Goal: Transaction & Acquisition: Purchase product/service

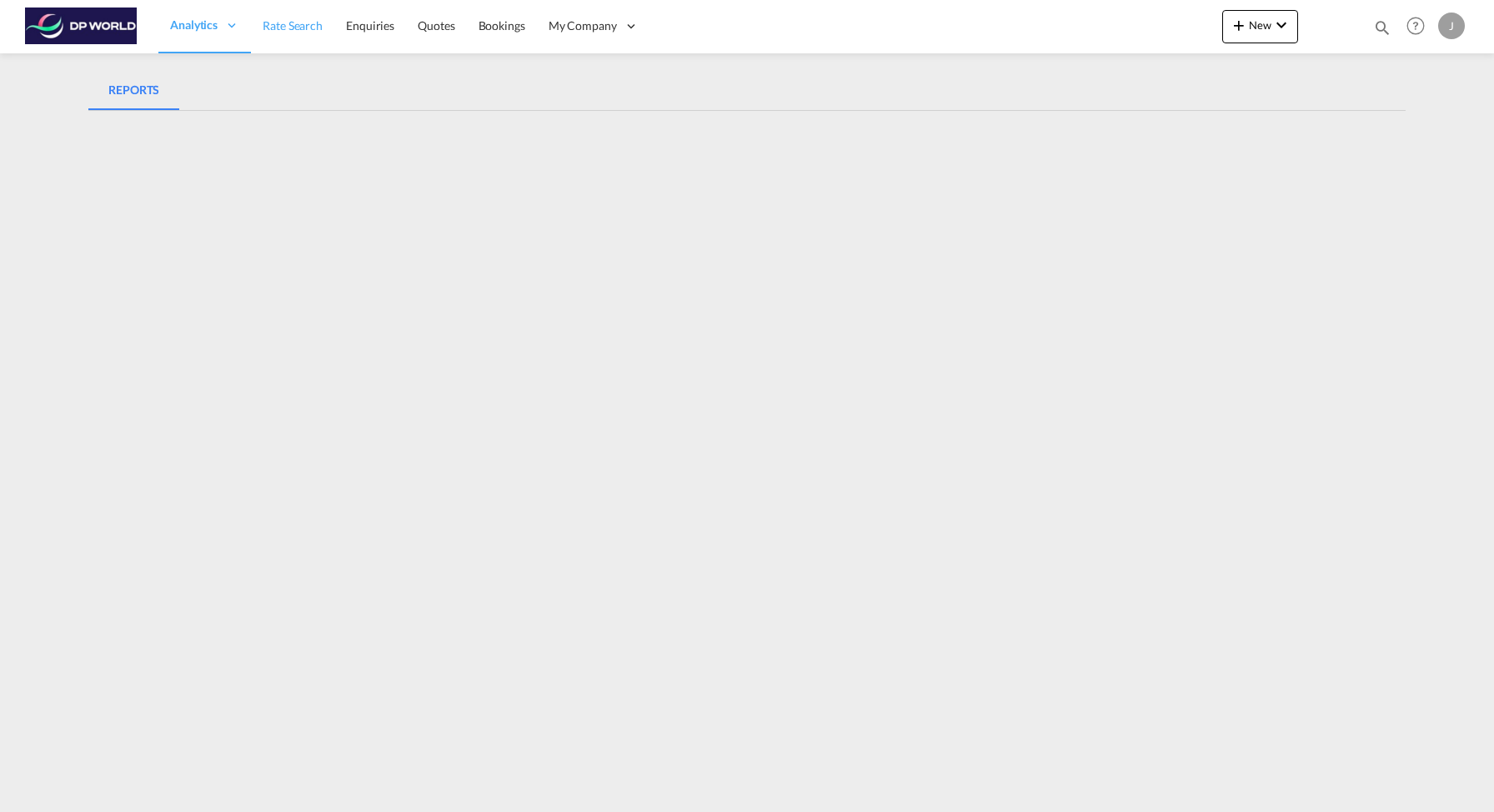
click at [280, 24] on span "Rate Search" at bounding box center [293, 25] width 60 height 14
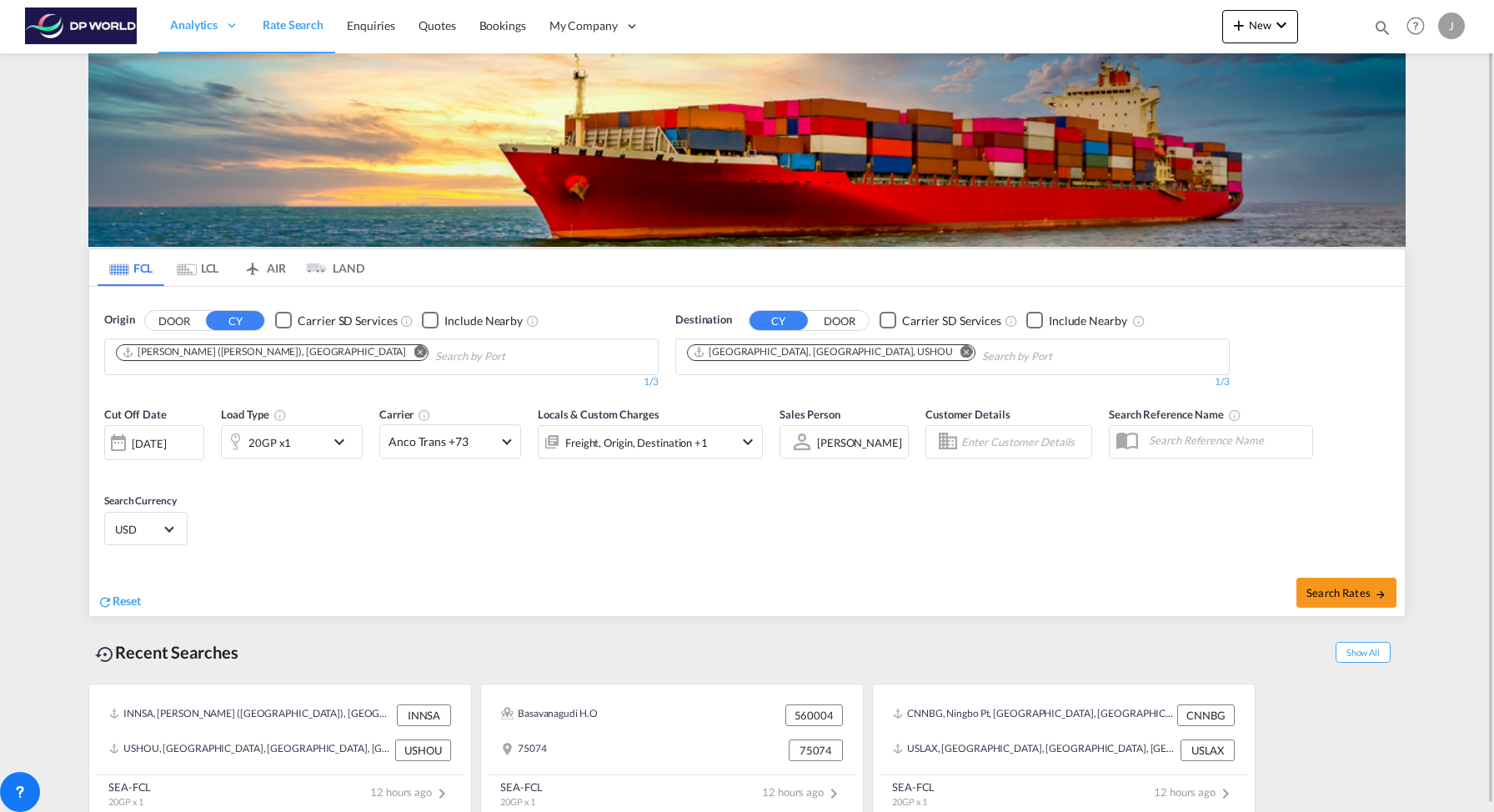
click at [414, 357] on md-icon "Remove" at bounding box center [420, 352] width 13 height 13
click at [329, 362] on md-chips at bounding box center [381, 356] width 553 height 35
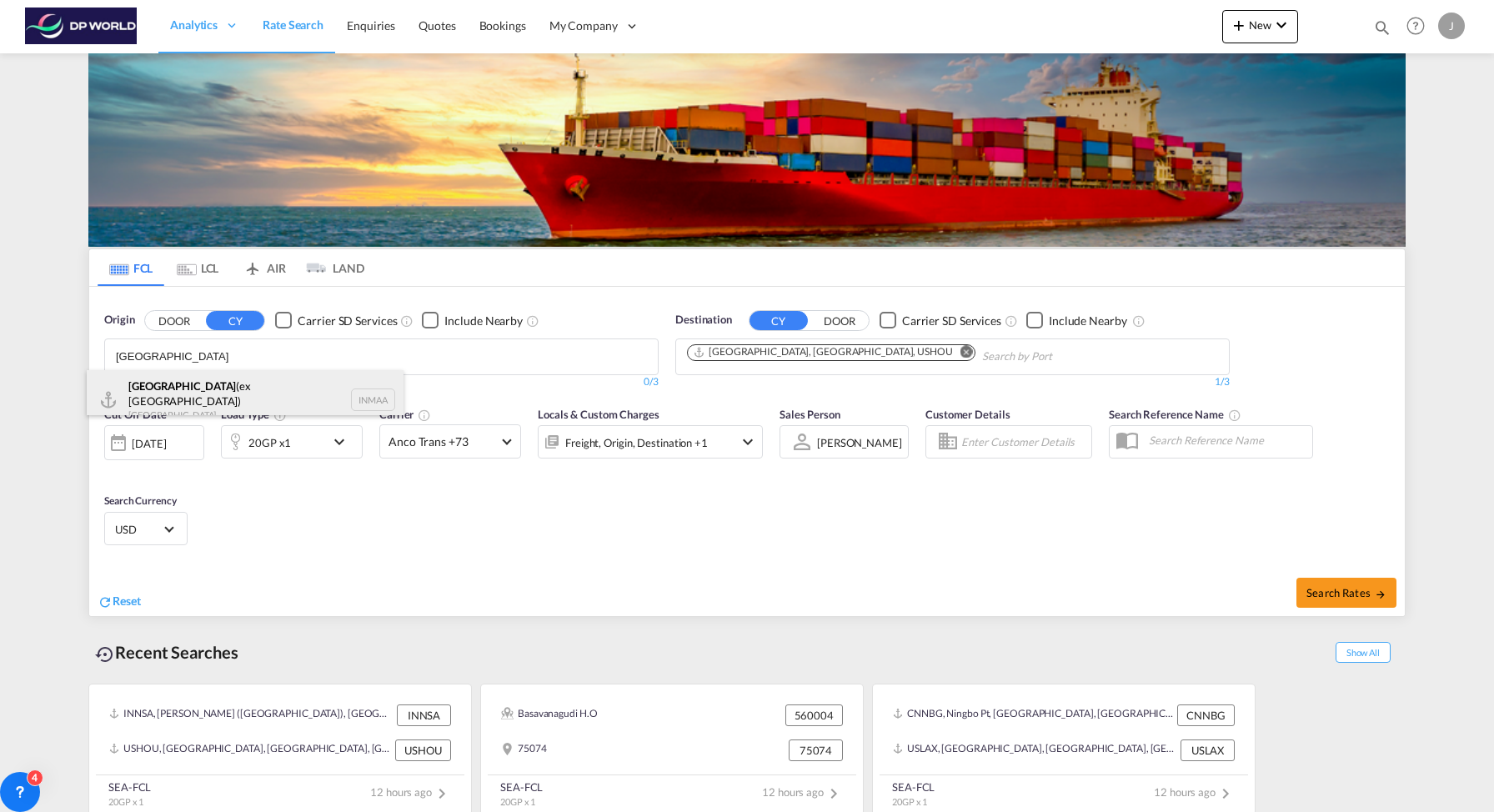
type input "[GEOGRAPHIC_DATA]"
click at [313, 392] on div "[GEOGRAPHIC_DATA] (ex [GEOGRAPHIC_DATA]) [GEOGRAPHIC_DATA] INMAA" at bounding box center [245, 400] width 317 height 60
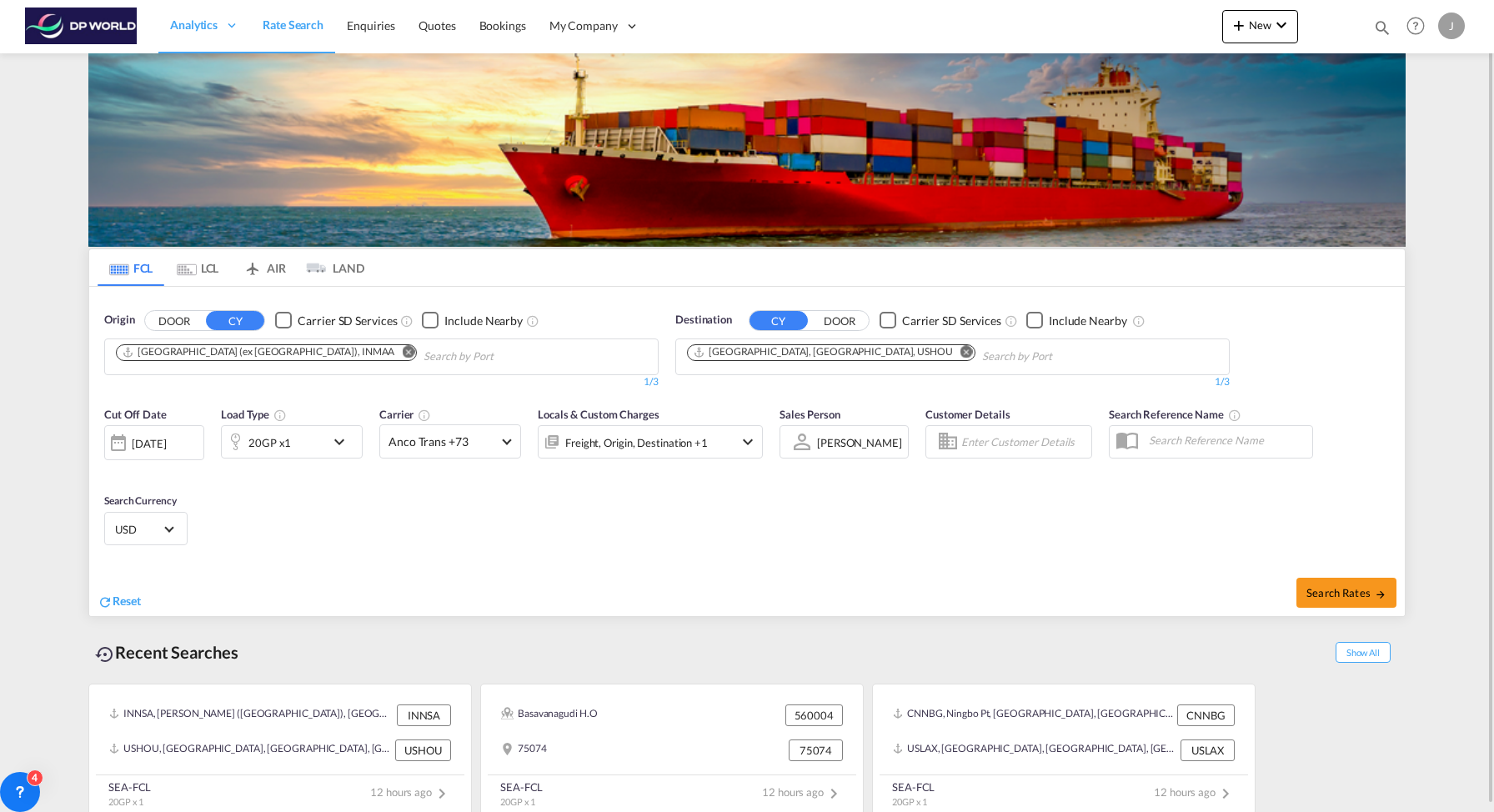
click at [961, 355] on md-icon "Remove" at bounding box center [967, 352] width 13 height 13
click at [793, 368] on div "Chips container with autocompletion. Enter the text area, type text to search, …" at bounding box center [766, 369] width 159 height 3
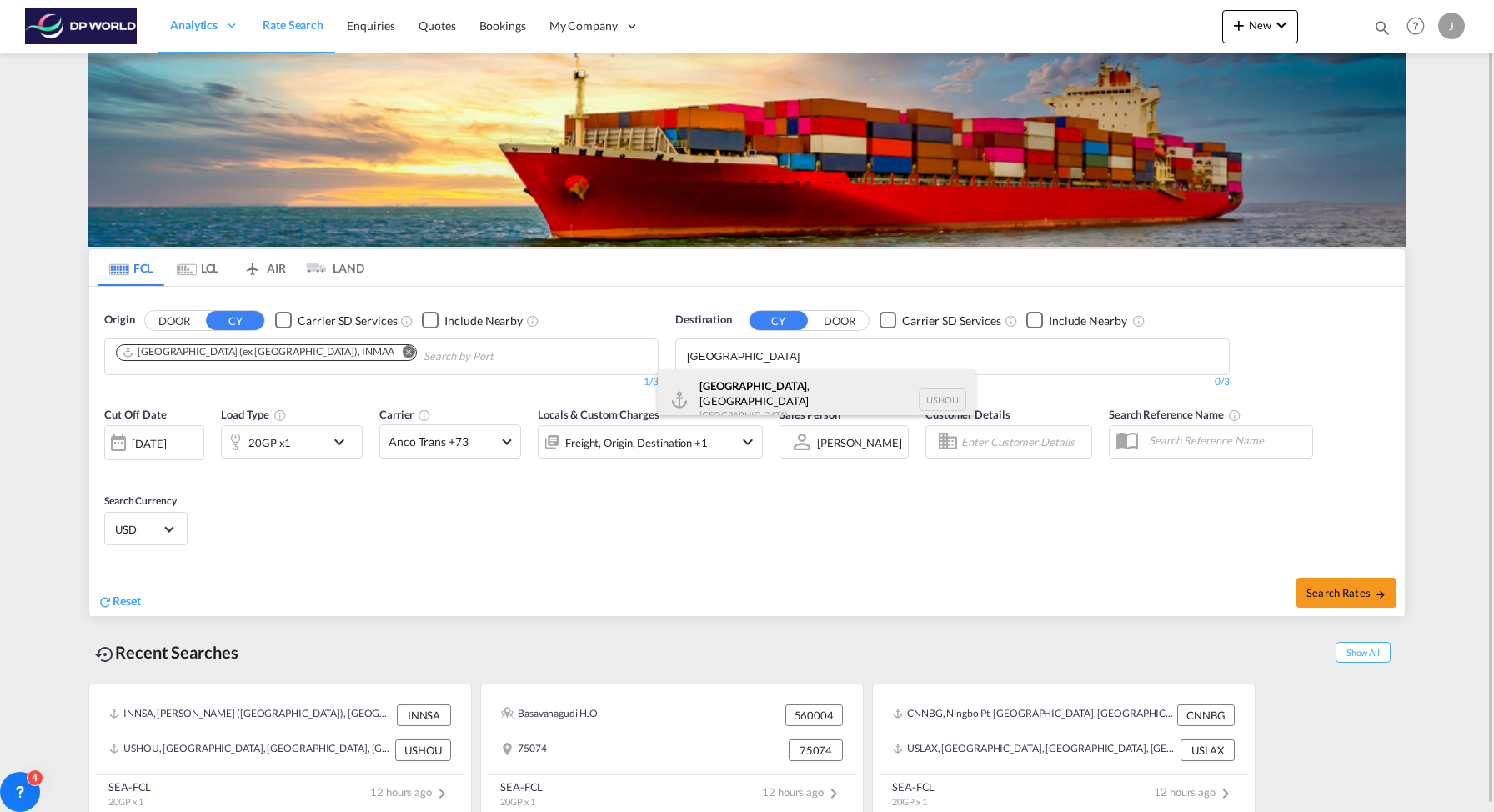
type input "[GEOGRAPHIC_DATA]"
click at [852, 388] on div "[GEOGRAPHIC_DATA] , [GEOGRAPHIC_DATA] [GEOGRAPHIC_DATA] USHOU" at bounding box center [816, 400] width 317 height 60
